Goal: Check status: Check status

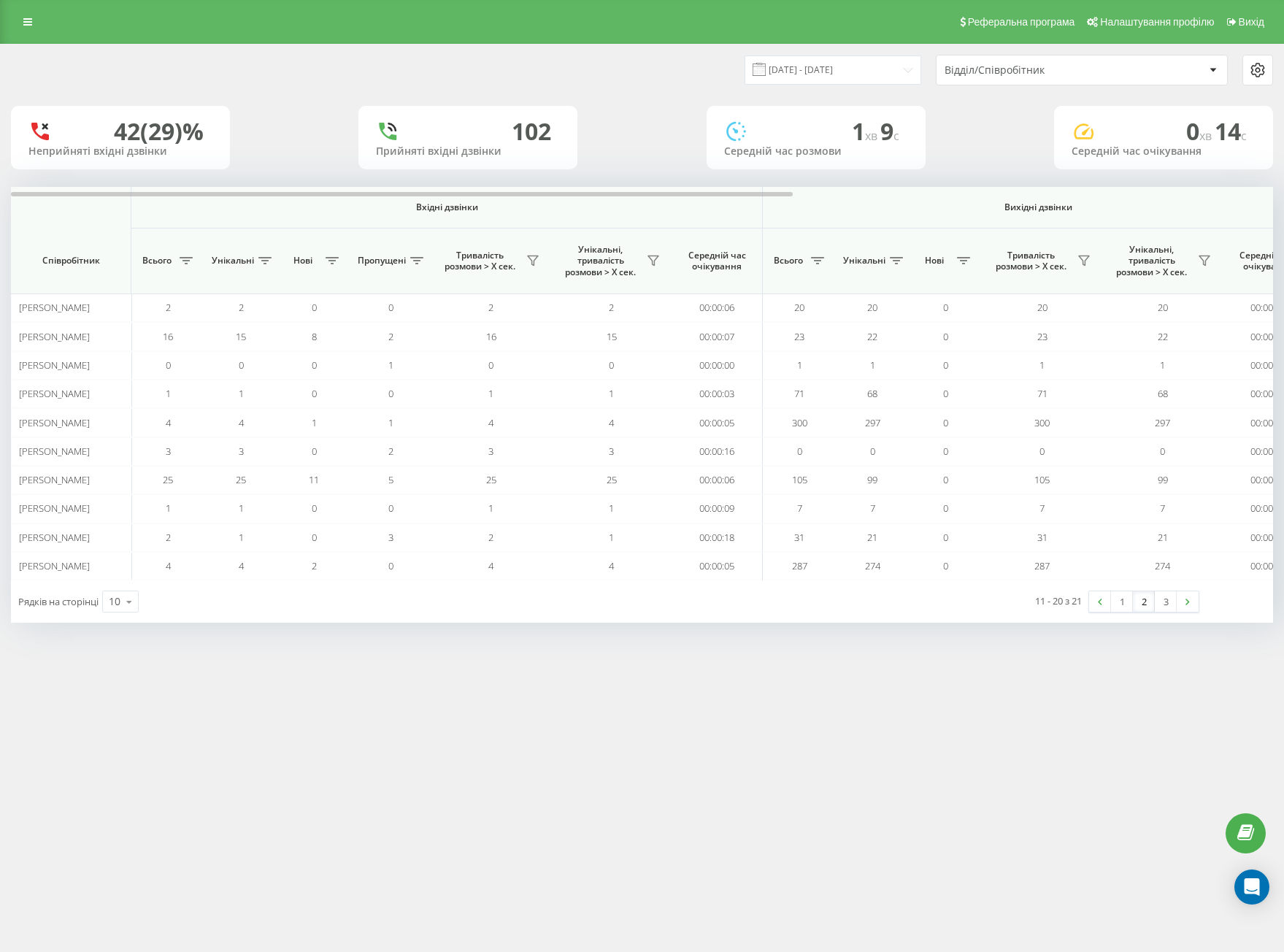
click at [658, 750] on div "Реферальна програма Налаштування профілю Вихід [DATE] - [DATE] Відділ/Співробіт…" at bounding box center [642, 476] width 1284 height 952
click at [775, 52] on div "[DATE] - [DATE] Відділ/Співробітник" at bounding box center [642, 70] width 1283 height 51
click at [786, 66] on input "[DATE] - [DATE]" at bounding box center [833, 69] width 177 height 28
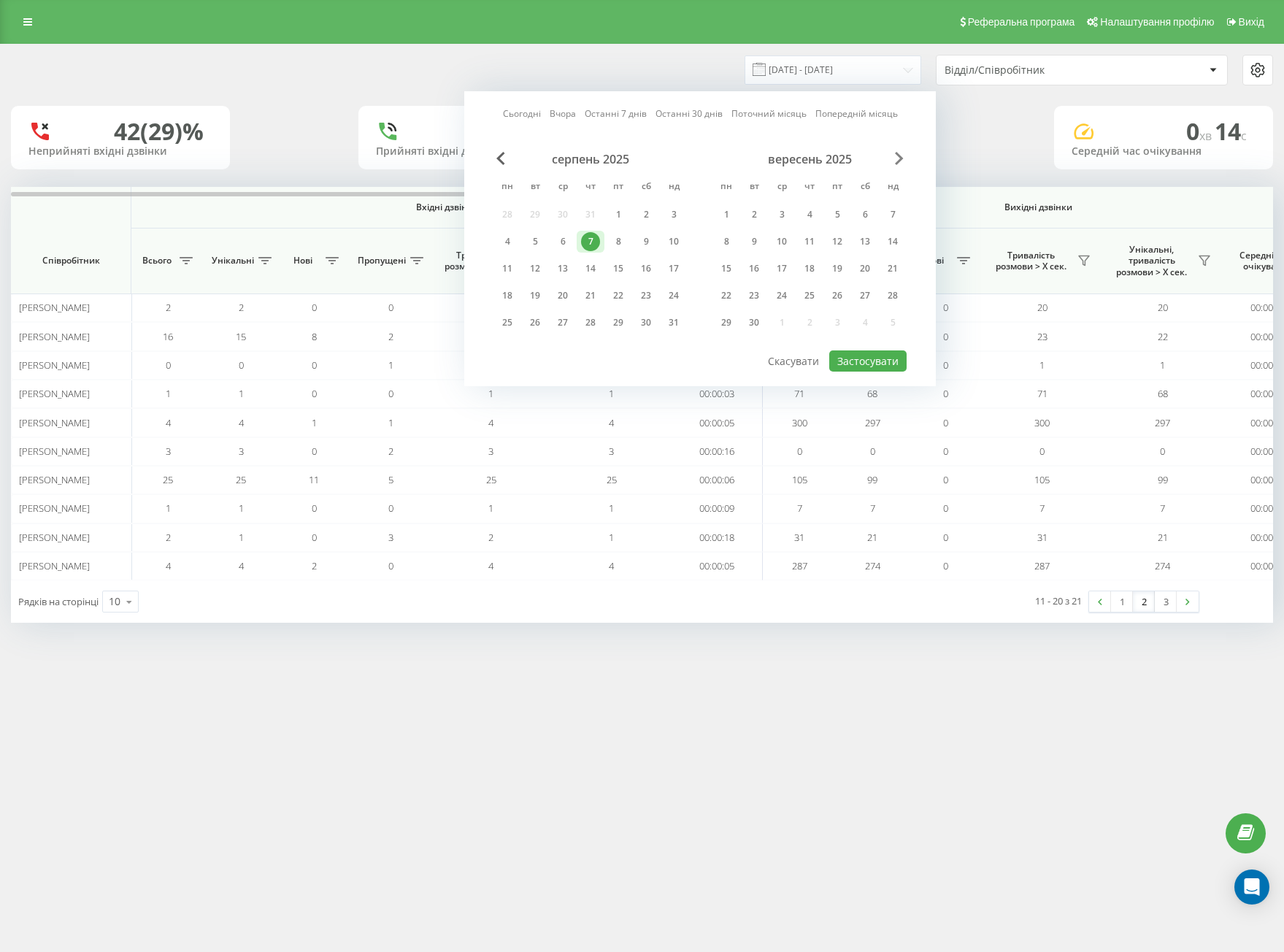
click at [896, 161] on span "Next Month" at bounding box center [899, 158] width 8 height 13
click at [503, 294] on div "22" at bounding box center [507, 296] width 19 height 19
click at [868, 367] on button "Застосувати" at bounding box center [868, 361] width 78 height 22
type input "[DATE] - [DATE]"
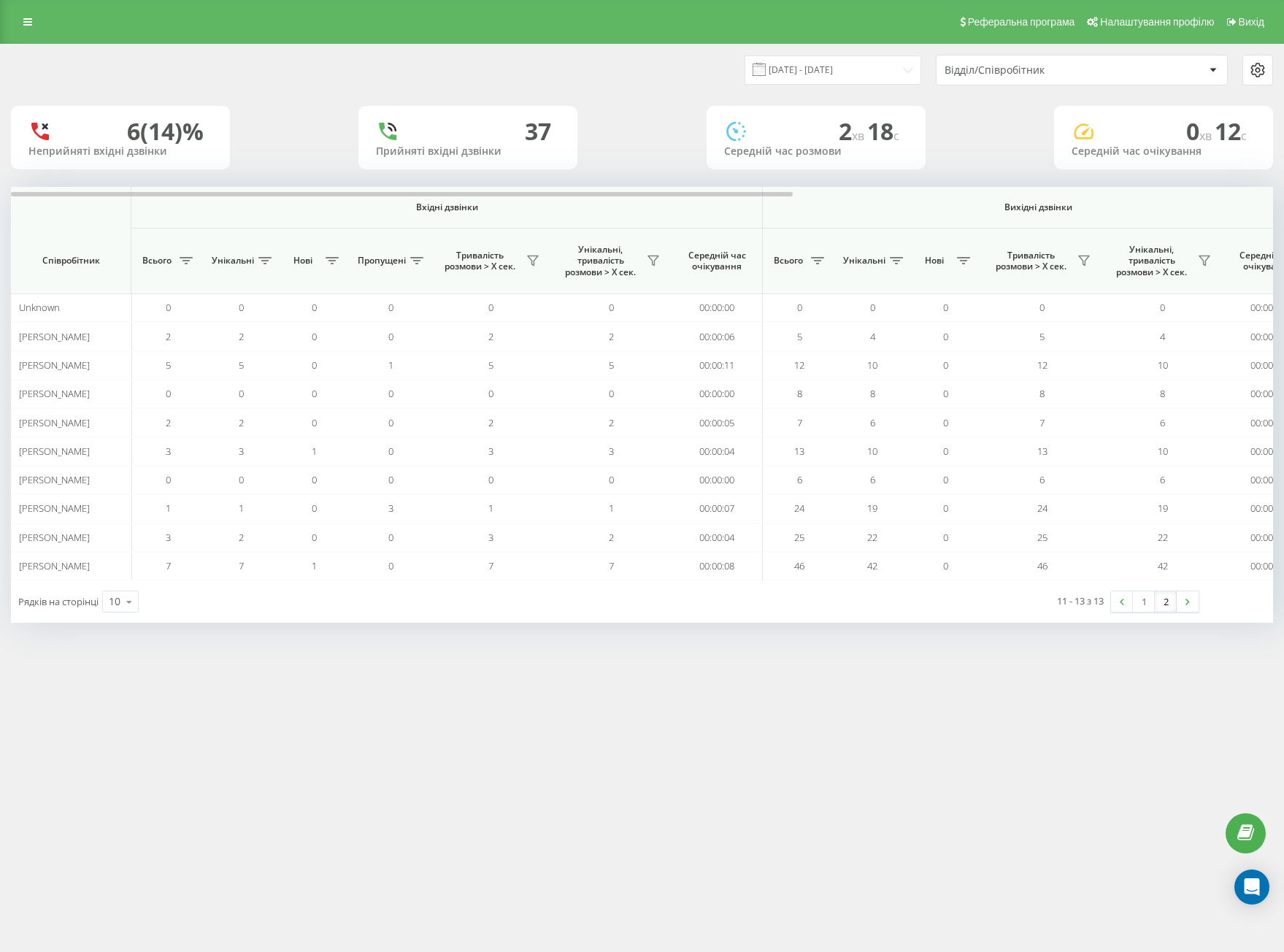
click at [1171, 603] on link "2" at bounding box center [1165, 602] width 22 height 21
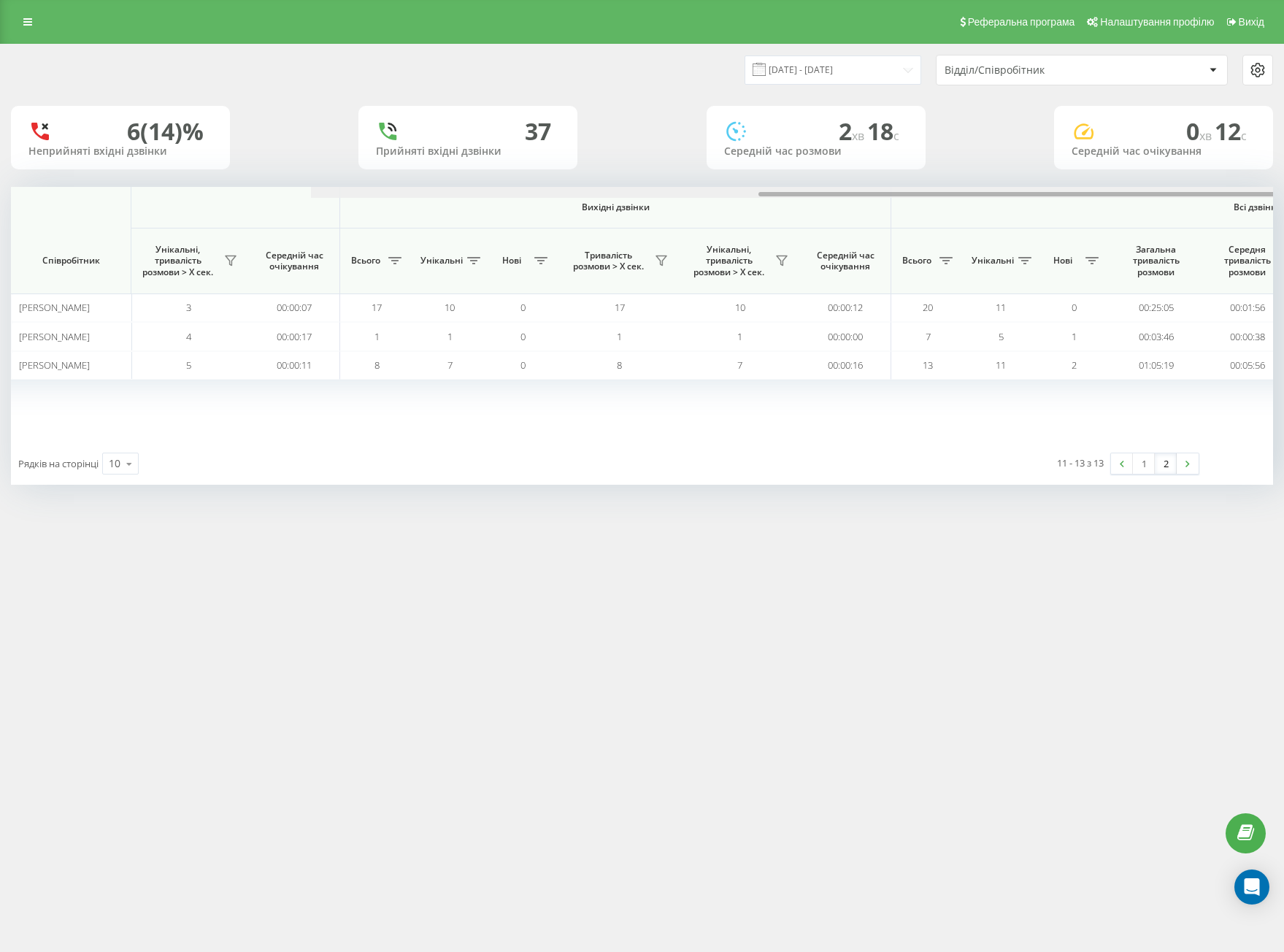
drag, startPoint x: 560, startPoint y: 192, endPoint x: 1069, endPoint y: 280, distance: 516.6
click at [1099, 183] on div "[DATE] - [DATE] Відділ/Співробітник 6 (14)% Неприйняті вхідні дзвінки 37 Прийня…" at bounding box center [642, 265] width 1262 height 440
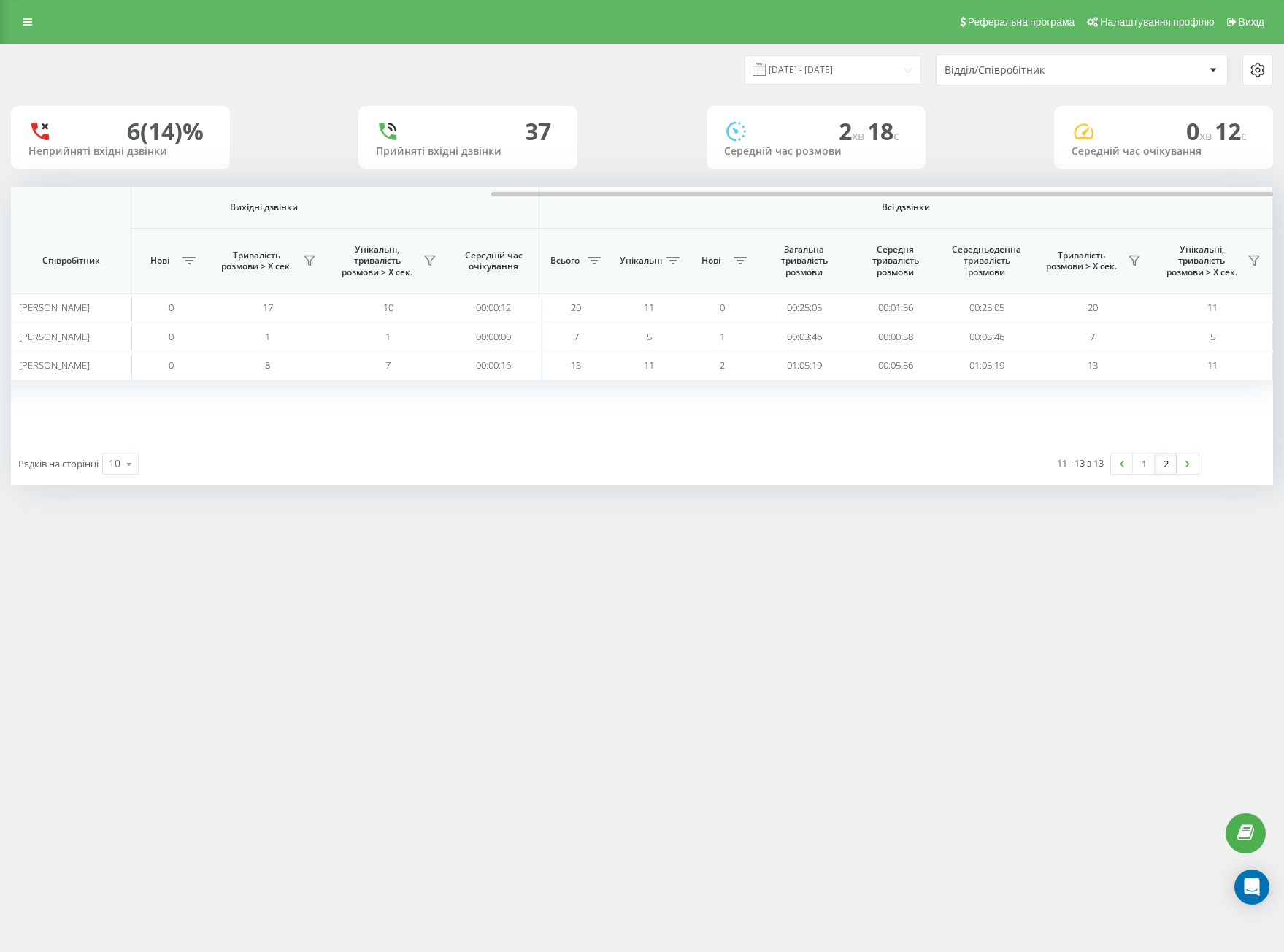
click at [864, 723] on div "Реферальна програма Налаштування профілю Вихід [DATE] - [DATE] Відділ/Співробіт…" at bounding box center [642, 476] width 1284 height 952
